Goal: Task Accomplishment & Management: Manage account settings

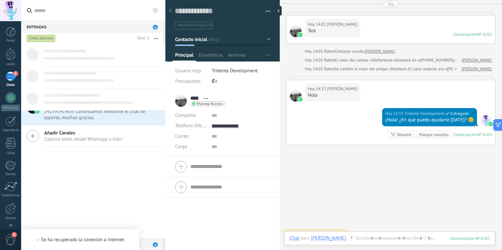
scroll to position [6, 0]
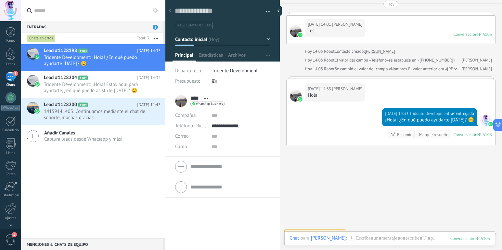
click at [172, 11] on div at bounding box center [170, 11] width 9 height 13
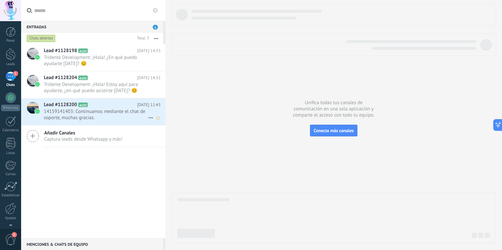
click at [82, 109] on span "14159141403: Continuamos mediante el chat de soporte, muchas gracias." at bounding box center [96, 114] width 104 height 12
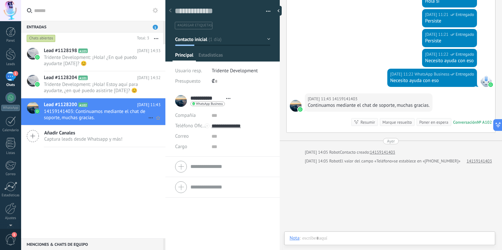
scroll to position [10, 0]
click at [75, 60] on span "Tridente Development: ¡Hola! ¿En qué puedo ayudarte [DATE]? 😊" at bounding box center [96, 60] width 104 height 12
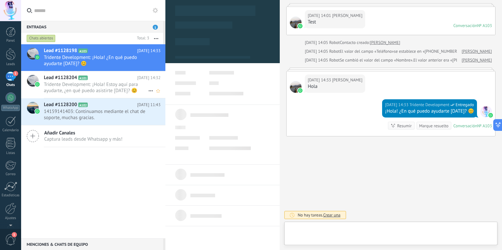
scroll to position [10, 0]
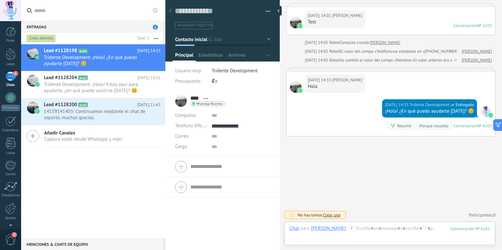
click at [13, 74] on div "1" at bounding box center [11, 75] width 10 height 9
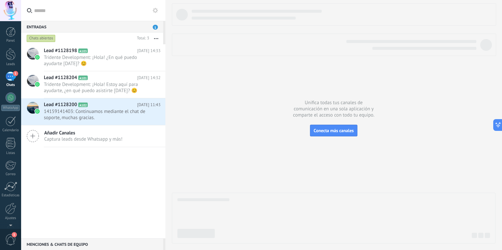
click at [137, 29] on div "Entradas 1" at bounding box center [92, 27] width 142 height 12
click at [55, 81] on div "Lead #1128204 A101 [DATE] 14:32 Tridente Development: ¡Hola! Estoy aquí para ay…" at bounding box center [105, 84] width 122 height 27
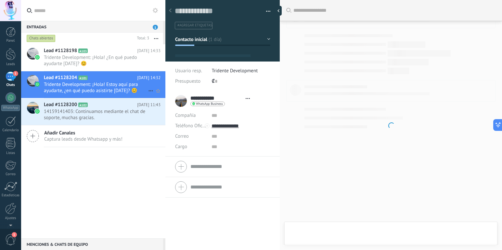
scroll to position [10, 0]
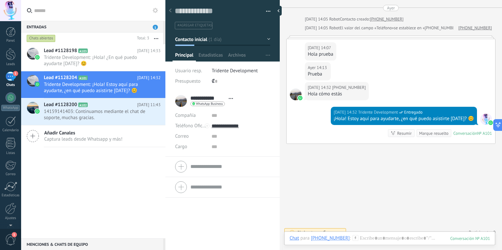
click at [154, 28] on span "1" at bounding box center [155, 27] width 5 height 5
click at [94, 241] on div "Menciones & Chats de equipo 0" at bounding box center [92, 244] width 142 height 12
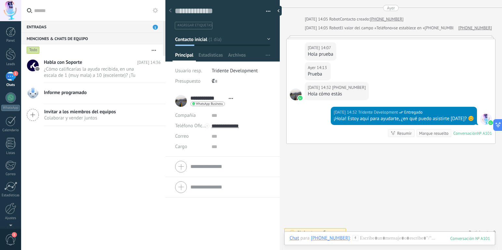
click at [63, 38] on div "Menciones & Chats de equipo 0" at bounding box center [92, 38] width 142 height 12
click at [61, 26] on div "Entradas 1" at bounding box center [92, 27] width 142 height 12
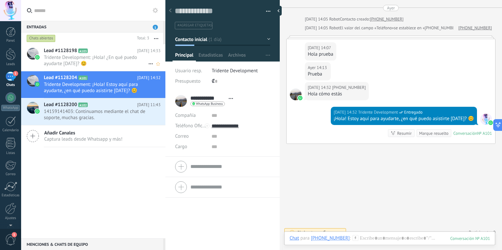
click at [67, 51] on span "Lead #1128198" at bounding box center [60, 50] width 33 height 6
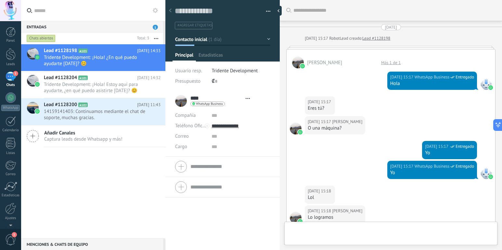
scroll to position [312, 0]
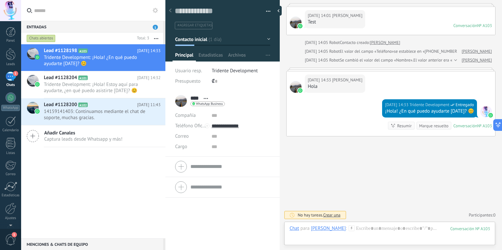
click at [40, 38] on div "Chats abiertos" at bounding box center [41, 38] width 29 height 8
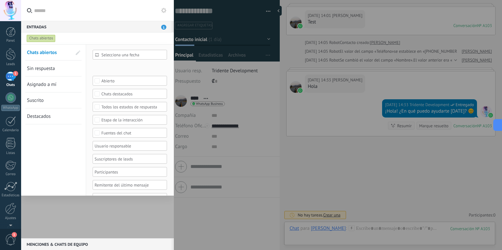
click at [40, 38] on div "Chats abiertos" at bounding box center [41, 38] width 29 height 8
click at [41, 67] on span "Sin respuesta" at bounding box center [41, 68] width 28 height 6
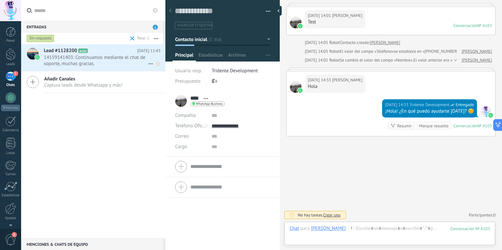
click at [64, 58] on span "14159141403: Continuamos mediante el chat de soporte, muchas gracias." at bounding box center [96, 60] width 104 height 12
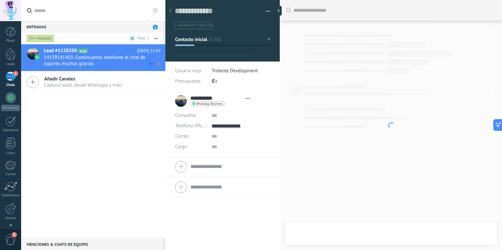
type textarea "**********"
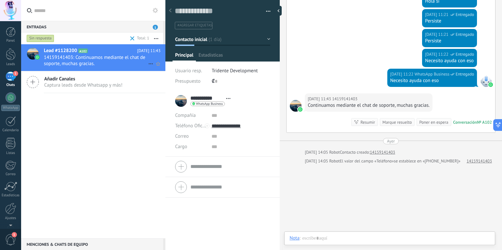
scroll to position [10, 0]
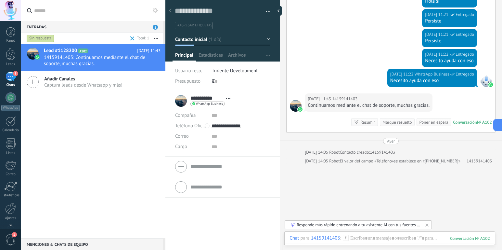
click at [62, 83] on span "Captura leads desde Whatsapp y más!" at bounding box center [83, 85] width 78 height 6
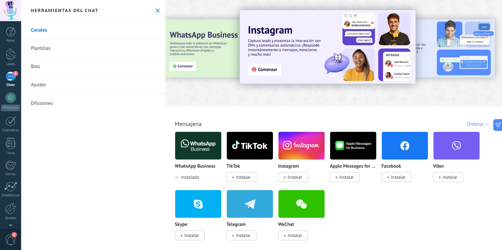
click at [13, 75] on span "1" at bounding box center [15, 73] width 5 height 5
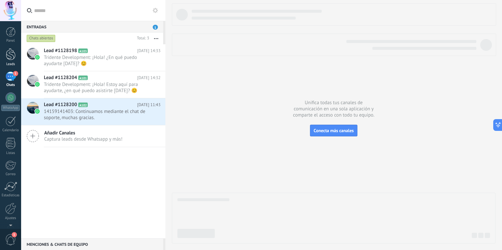
click at [9, 57] on div at bounding box center [11, 54] width 10 height 12
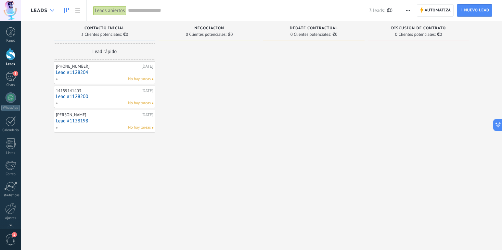
click at [55, 10] on div at bounding box center [52, 10] width 11 height 13
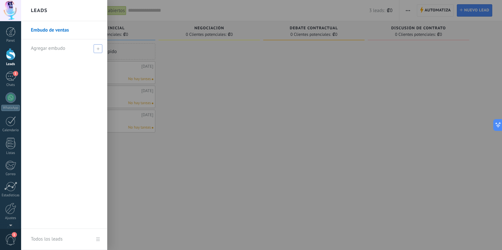
click at [95, 48] on span at bounding box center [98, 48] width 9 height 9
click at [49, 31] on link "Embudo de ventas" at bounding box center [66, 30] width 70 height 18
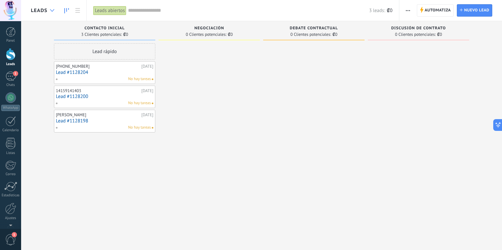
click at [56, 10] on div at bounding box center [52, 10] width 11 height 13
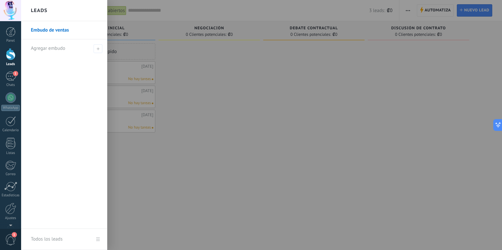
click at [205, 84] on div at bounding box center [272, 125] width 502 height 250
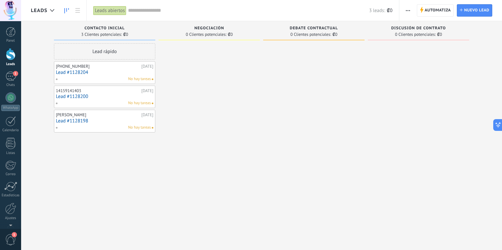
click at [198, 34] on span "0 Clientes potenciales:" at bounding box center [206, 34] width 41 height 4
click at [203, 29] on span "Negociación" at bounding box center [209, 28] width 30 height 5
click at [325, 95] on div at bounding box center [313, 125] width 101 height 165
click at [408, 10] on icon "button" at bounding box center [408, 10] width 4 height 1
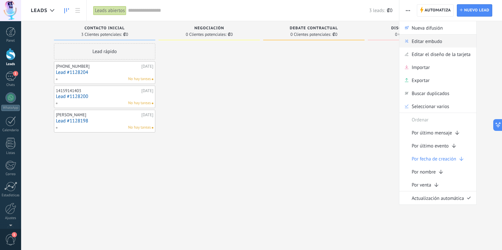
click at [415, 43] on span "Editar embudo" at bounding box center [427, 40] width 31 height 13
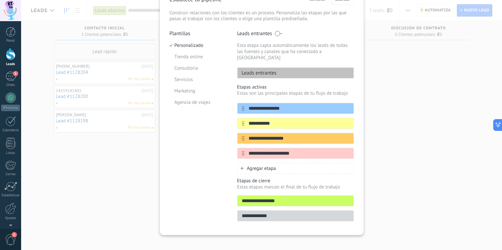
scroll to position [38, 0]
click at [259, 165] on span "Agregar etapa" at bounding box center [261, 168] width 29 height 6
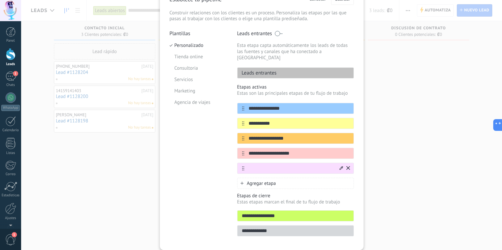
click at [254, 165] on input "text" at bounding box center [291, 168] width 94 height 7
paste input "**********"
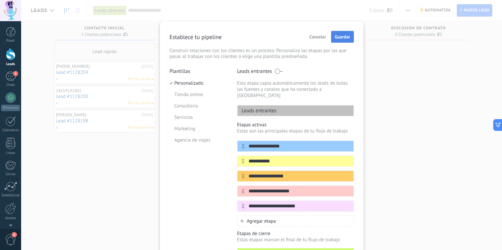
scroll to position [0, 0]
type input "**********"
click at [341, 36] on span "Guardar" at bounding box center [342, 36] width 15 height 5
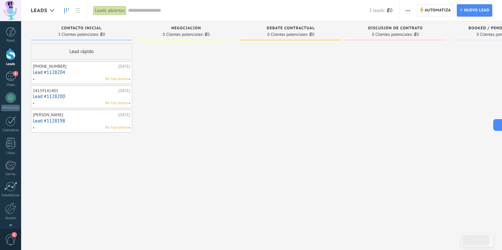
click at [407, 12] on span "button" at bounding box center [408, 10] width 4 height 12
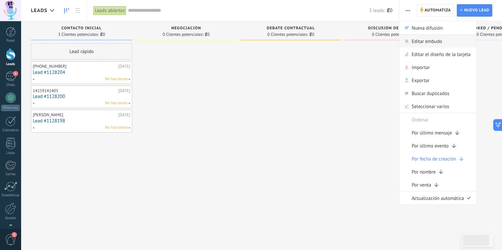
click at [434, 41] on span "Editar embudo" at bounding box center [427, 40] width 31 height 13
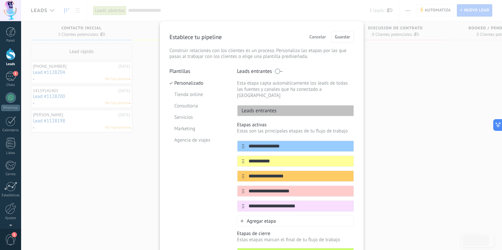
scroll to position [2, 0]
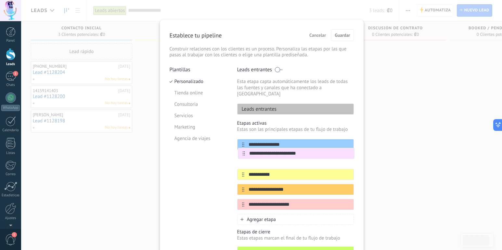
drag, startPoint x: 241, startPoint y: 201, endPoint x: 244, endPoint y: 152, distance: 48.2
click at [244, 152] on div "**********" at bounding box center [295, 174] width 117 height 71
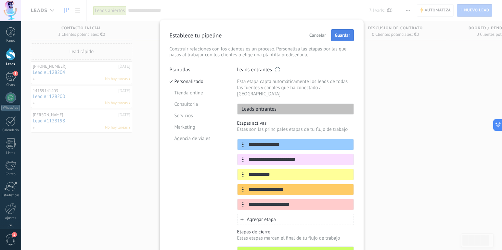
click at [343, 36] on span "Guardar" at bounding box center [342, 35] width 15 height 5
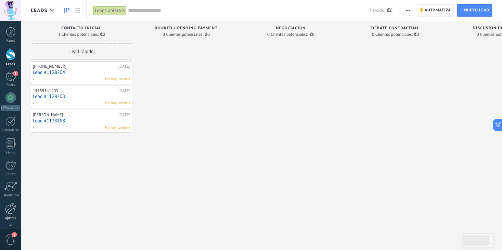
click at [9, 209] on div at bounding box center [10, 207] width 11 height 11
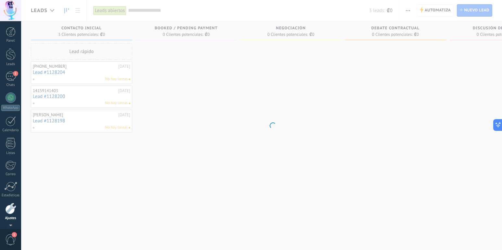
scroll to position [21, 0]
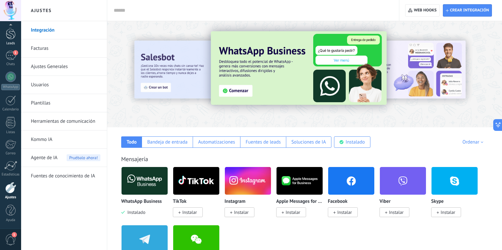
click at [9, 38] on div at bounding box center [11, 33] width 10 height 12
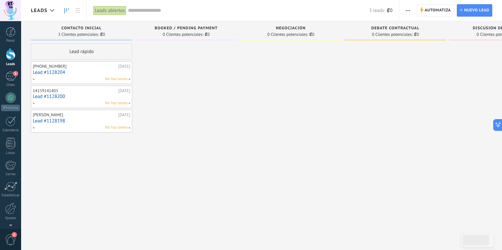
click at [177, 25] on div "Booked / Pending Payment 0 Clientes potenciales: ₡0" at bounding box center [186, 30] width 101 height 19
click at [186, 26] on span "Booked / Pending Payment" at bounding box center [186, 28] width 63 height 5
click at [407, 10] on icon "button" at bounding box center [408, 10] width 4 height 1
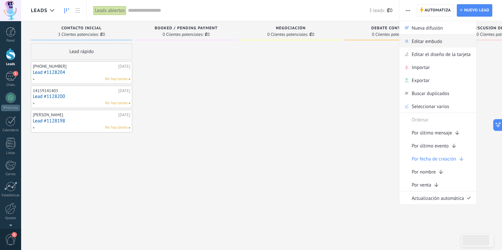
click at [419, 40] on span "Editar embudo" at bounding box center [427, 40] width 31 height 13
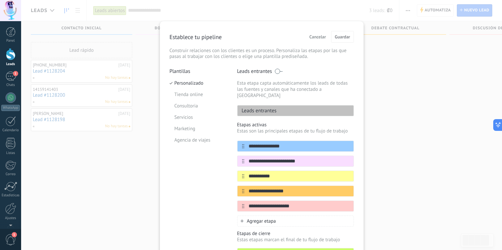
click at [311, 33] on button "Cancelar" at bounding box center [317, 37] width 22 height 10
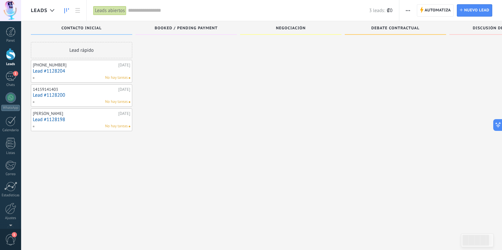
click at [406, 11] on span "button" at bounding box center [408, 10] width 4 height 12
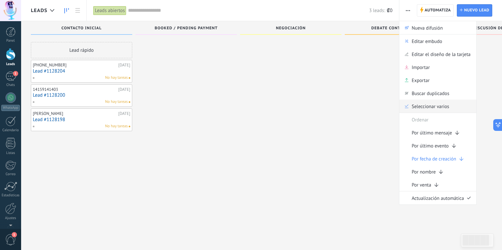
click at [426, 106] on span "Seleccionar varios" at bounding box center [430, 105] width 37 height 13
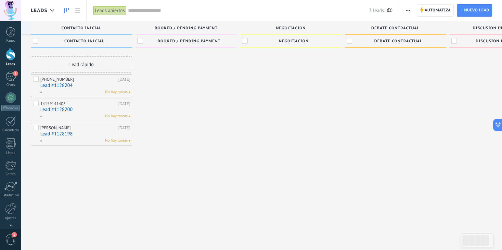
click at [408, 11] on use "button" at bounding box center [408, 10] width 4 height 1
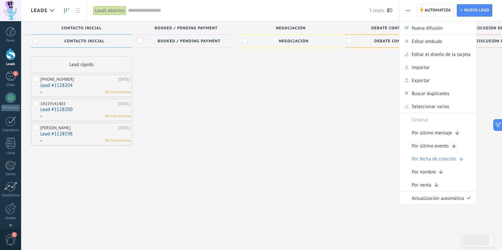
click at [226, 76] on div at bounding box center [186, 138] width 101 height 165
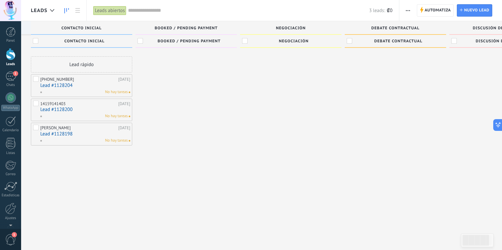
click at [252, 43] on div "Negociación 0 Clientes potenciales: ₡0" at bounding box center [290, 45] width 101 height 22
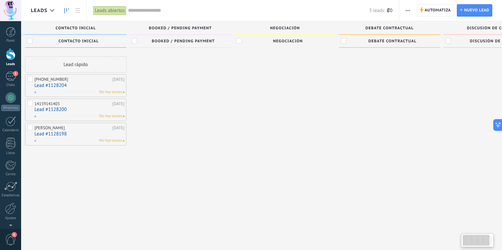
drag, startPoint x: 266, startPoint y: 41, endPoint x: 260, endPoint y: 43, distance: 6.2
click at [260, 43] on div "Negociación" at bounding box center [287, 42] width 89 height 6
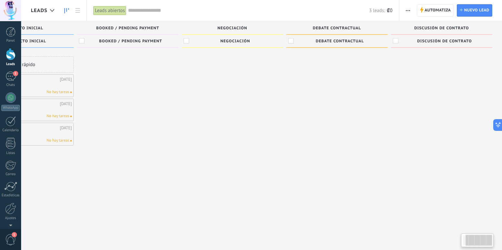
drag, startPoint x: 261, startPoint y: 43, endPoint x: 287, endPoint y: 42, distance: 26.0
click at [249, 41] on div "Negociación" at bounding box center [235, 42] width 89 height 6
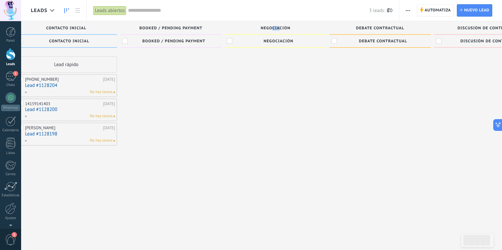
drag, startPoint x: 280, startPoint y: 28, endPoint x: 269, endPoint y: 30, distance: 10.8
click at [272, 30] on span "Negociación" at bounding box center [276, 28] width 30 height 5
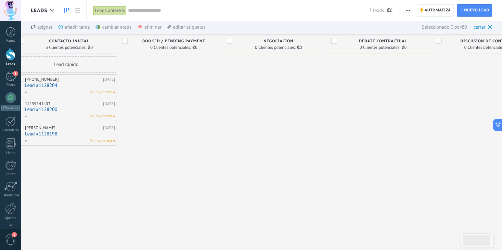
scroll to position [0, 0]
click at [490, 28] on icon at bounding box center [490, 28] width 4 height 4
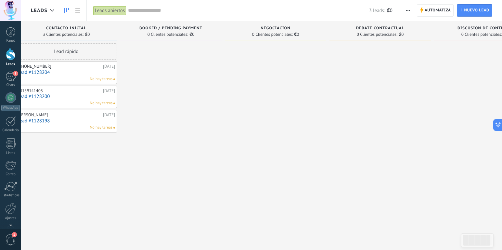
click at [404, 11] on button "button" at bounding box center [407, 10] width 9 height 12
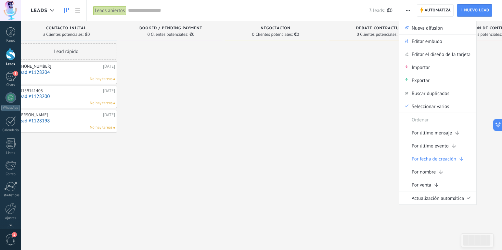
drag, startPoint x: 269, startPoint y: 75, endPoint x: 262, endPoint y: 71, distance: 8.4
click at [267, 74] on div at bounding box center [275, 125] width 101 height 165
